Goal: Find specific page/section: Find specific page/section

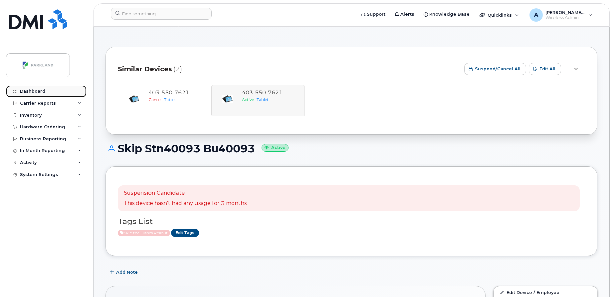
click at [34, 87] on link "Dashboard" at bounding box center [46, 91] width 81 height 12
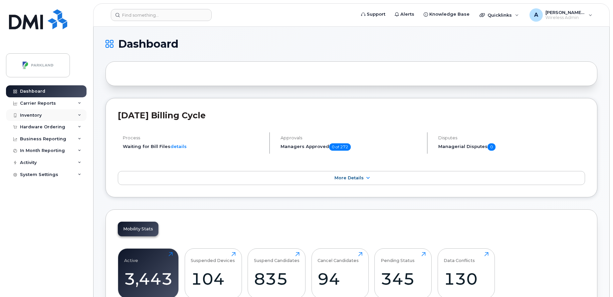
click at [67, 115] on div "Inventory" at bounding box center [46, 115] width 81 height 12
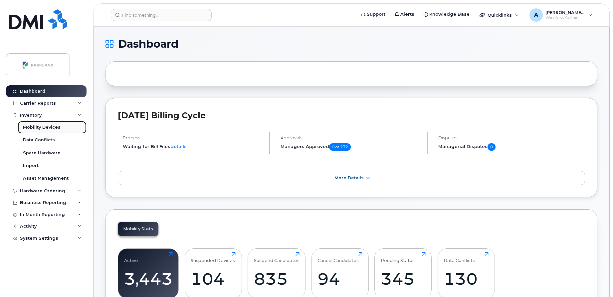
click at [49, 127] on div "Mobility Devices" at bounding box center [42, 127] width 38 height 6
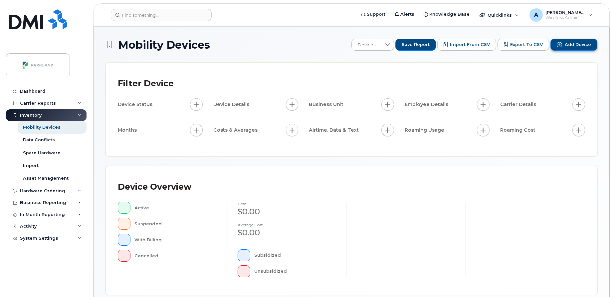
click at [571, 47] on span "Add Device" at bounding box center [578, 45] width 26 height 6
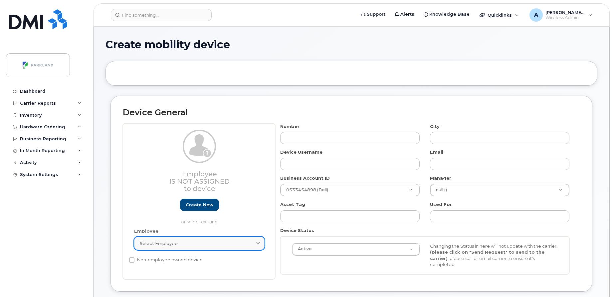
click at [194, 244] on div "Select employee" at bounding box center [199, 243] width 119 height 6
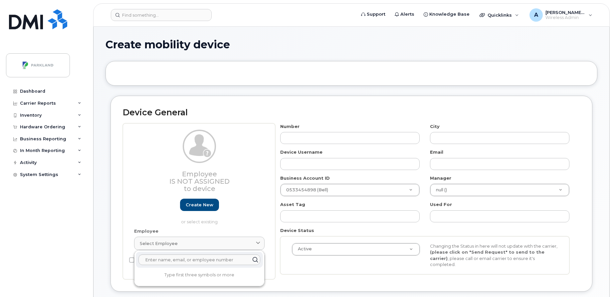
click at [246, 74] on div at bounding box center [352, 73] width 492 height 25
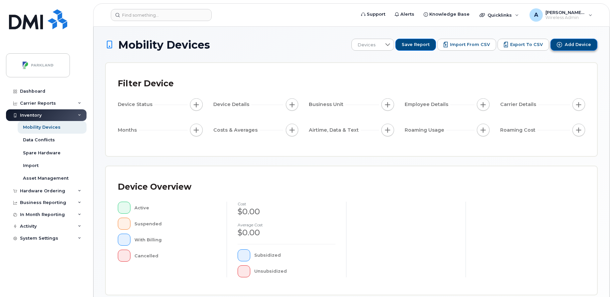
click at [582, 43] on span "Add Device" at bounding box center [578, 45] width 26 height 6
click at [28, 90] on div "Dashboard" at bounding box center [32, 91] width 25 height 5
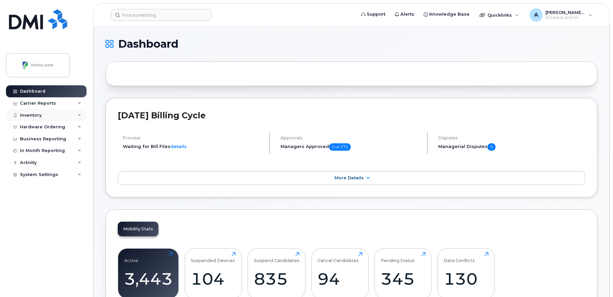
click at [66, 112] on div "Inventory" at bounding box center [46, 115] width 81 height 12
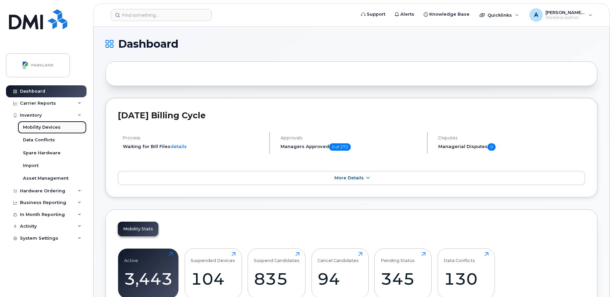
click at [55, 126] on div "Mobility Devices" at bounding box center [42, 127] width 38 height 6
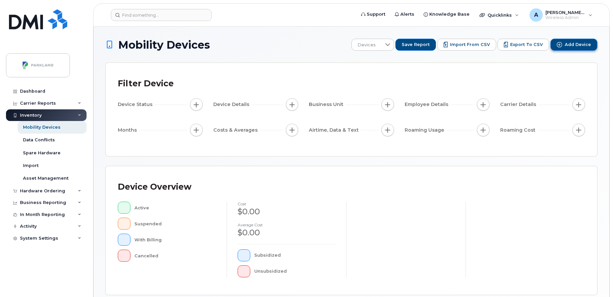
click at [581, 41] on button "Add Device" at bounding box center [574, 45] width 47 height 12
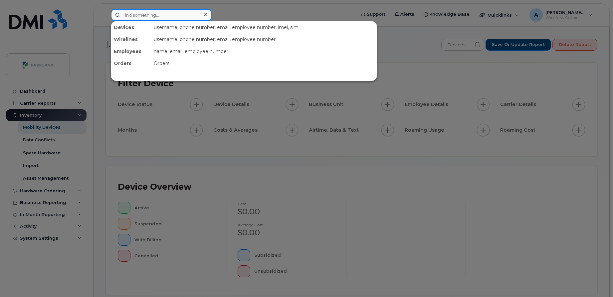
click at [170, 16] on input at bounding box center [161, 15] width 101 height 12
paste input "[PERSON_NAME]"
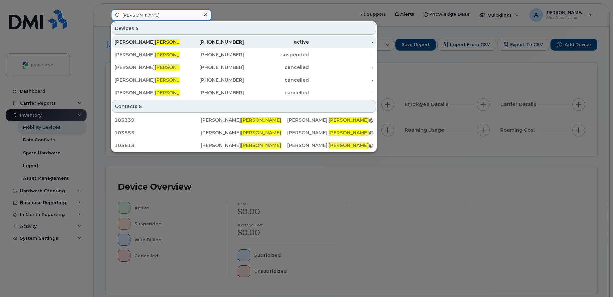
type input "[PERSON_NAME]"
click at [167, 43] on div "[PERSON_NAME]" at bounding box center [147, 42] width 65 height 7
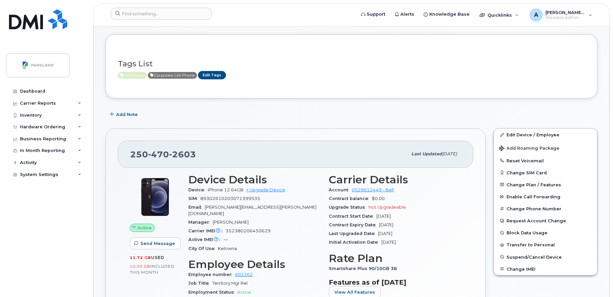
scroll to position [87, 0]
